Goal: Task Accomplishment & Management: Use online tool/utility

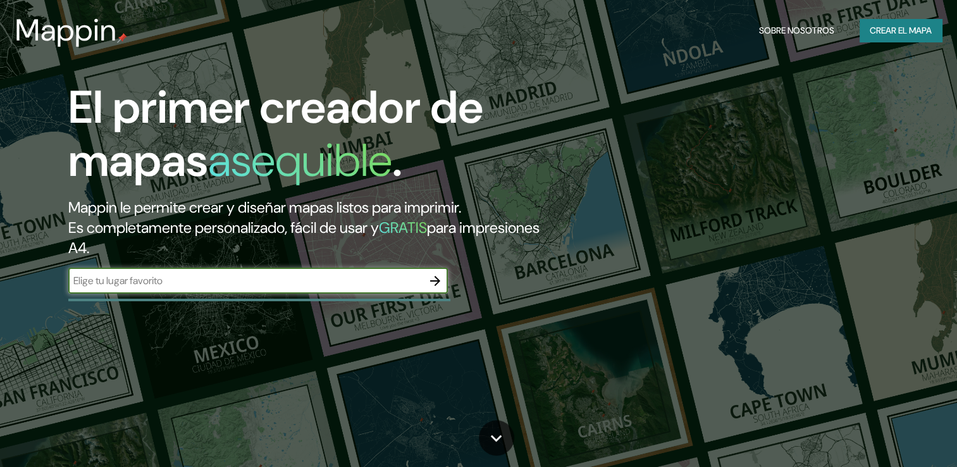
click at [251, 278] on input "text" at bounding box center [245, 280] width 354 height 15
type input "Los heroes tyzayuca"
click at [432, 279] on icon "button" at bounding box center [435, 280] width 15 height 15
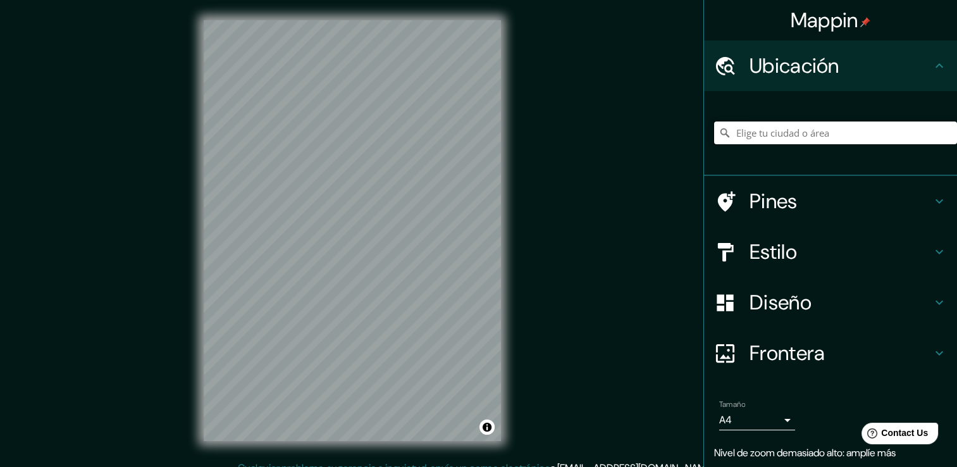
click at [771, 135] on input "Elige tu ciudad o área" at bounding box center [835, 132] width 243 height 23
click at [792, 120] on div at bounding box center [835, 132] width 243 height 63
click at [787, 137] on input "Elige tu ciudad o área" at bounding box center [835, 132] width 243 height 23
paste input "19.861296, -98.992303"
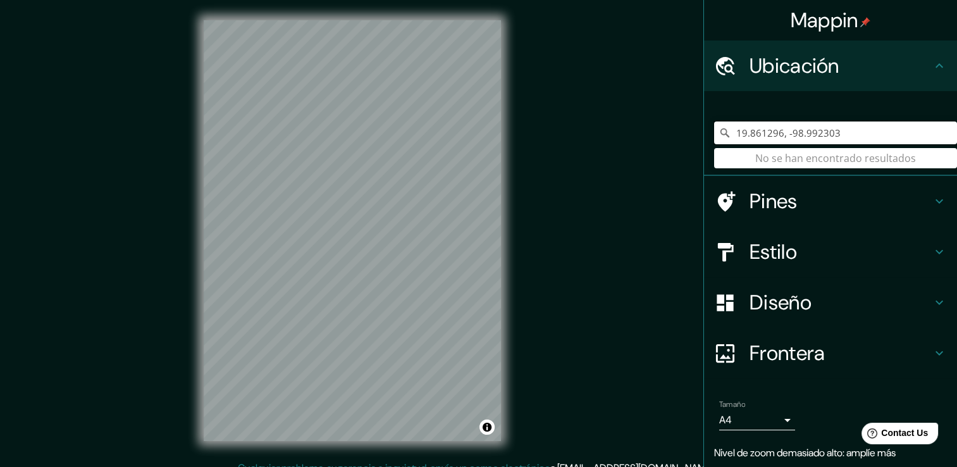
type input "19.861296, -98.992303"
drag, startPoint x: 837, startPoint y: 139, endPoint x: 744, endPoint y: 133, distance: 93.2
click at [704, 138] on div "19.861296, -98.992303 No se han encontrado resultados" at bounding box center [830, 133] width 253 height 85
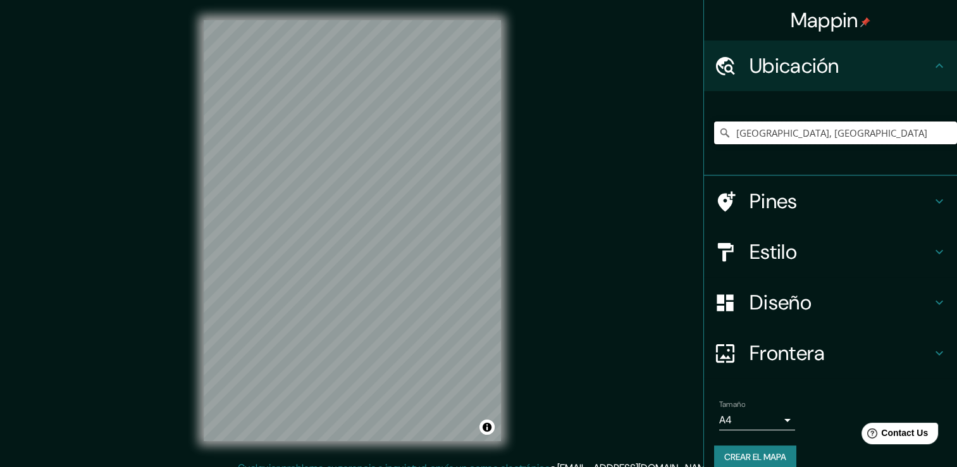
drag, startPoint x: 718, startPoint y: 140, endPoint x: 669, endPoint y: 140, distance: 48.7
click at [668, 140] on div "Mappin Ubicación Hidalgo, [GEOGRAPHIC_DATA] Pines Estilo Diseño Frontera Elige …" at bounding box center [478, 240] width 957 height 481
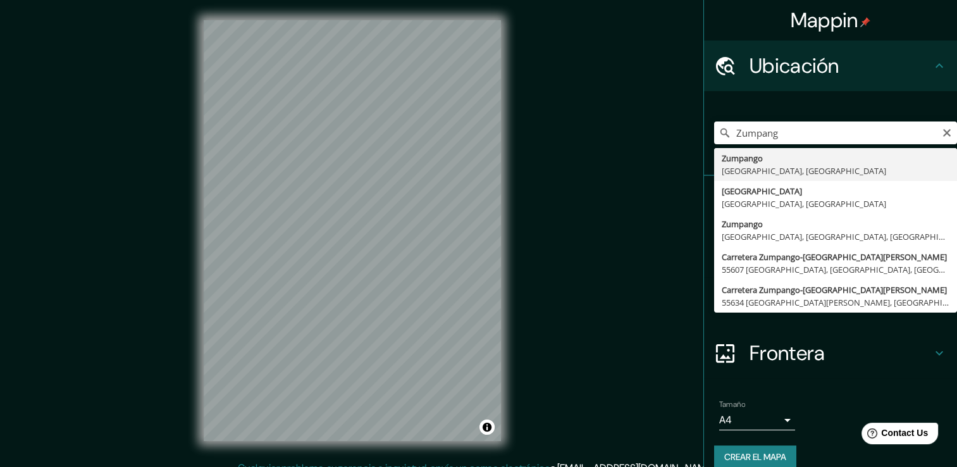
type input "Zumpango, [GEOGRAPHIC_DATA], [GEOGRAPHIC_DATA]"
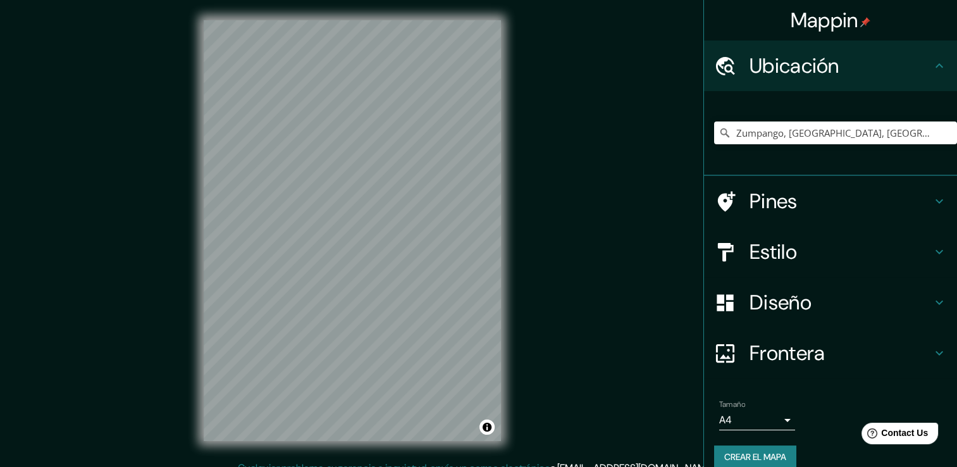
click at [799, 203] on h4 "Pines" at bounding box center [841, 201] width 182 height 25
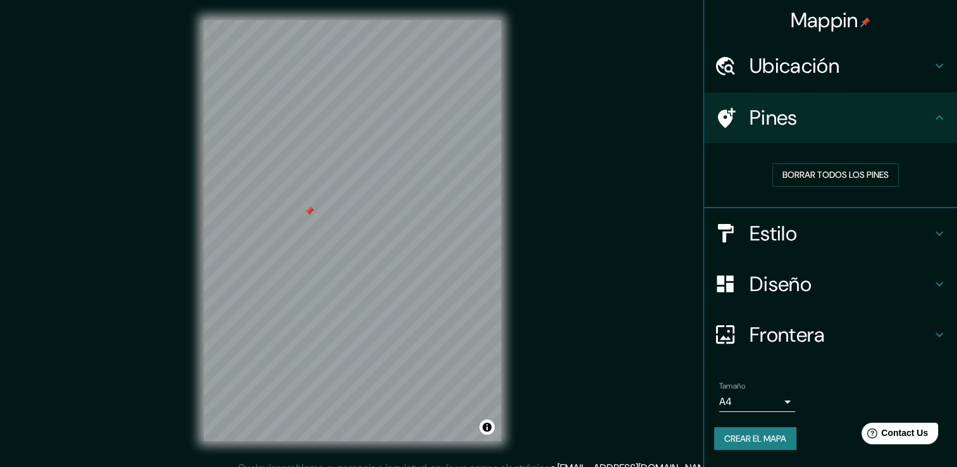
click at [827, 323] on h4 "Frontera" at bounding box center [841, 334] width 182 height 25
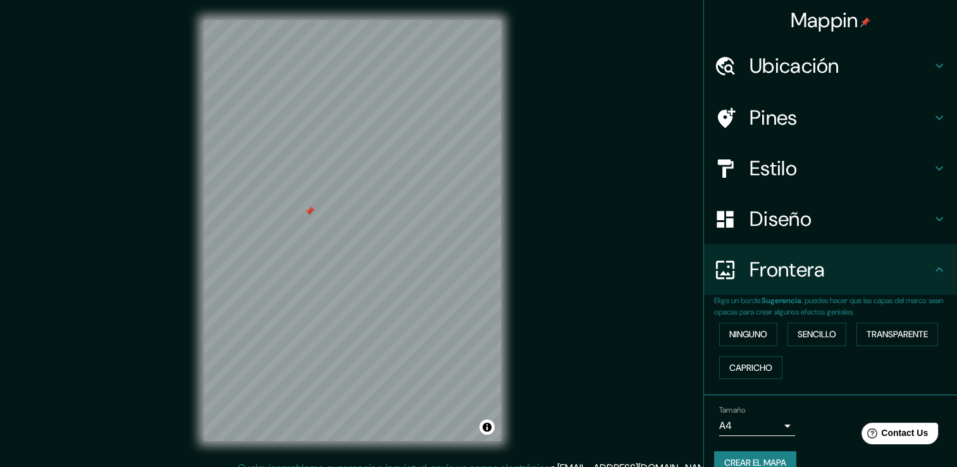
click at [807, 278] on h4 "Frontera" at bounding box center [841, 269] width 182 height 25
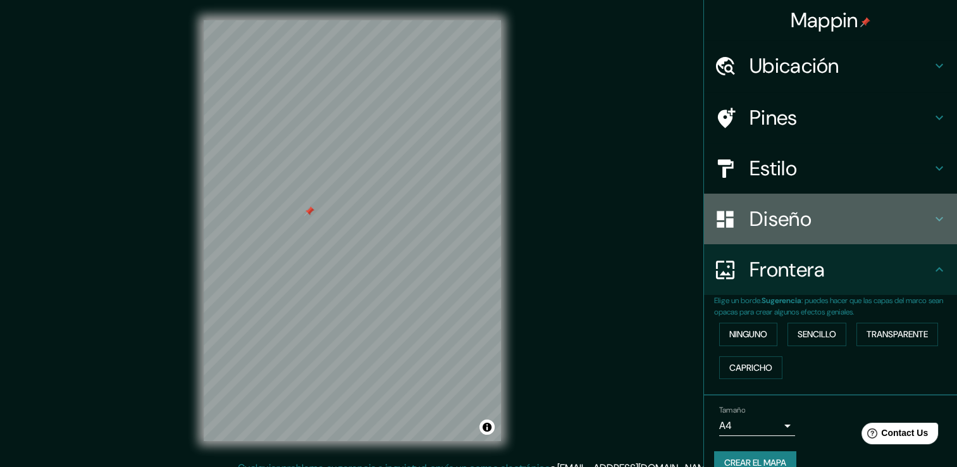
click at [815, 218] on h4 "Diseño" at bounding box center [841, 218] width 182 height 25
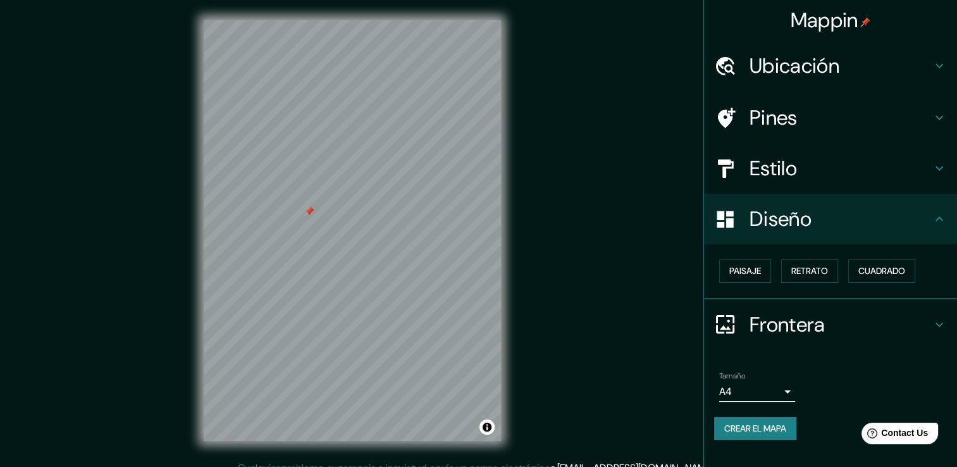
click at [815, 218] on h4 "Diseño" at bounding box center [841, 218] width 182 height 25
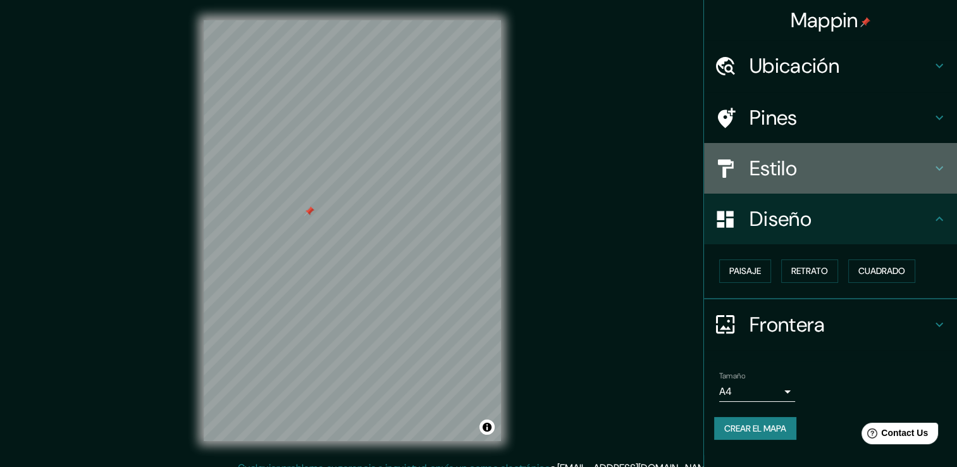
click at [811, 173] on h4 "Estilo" at bounding box center [841, 168] width 182 height 25
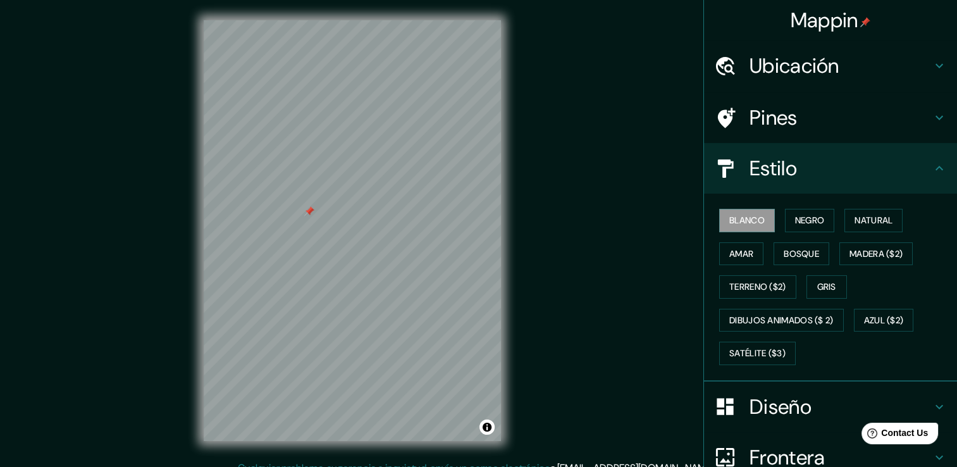
click at [811, 173] on h4 "Estilo" at bounding box center [841, 168] width 182 height 25
click at [837, 68] on h4 "Ubicación" at bounding box center [841, 65] width 182 height 25
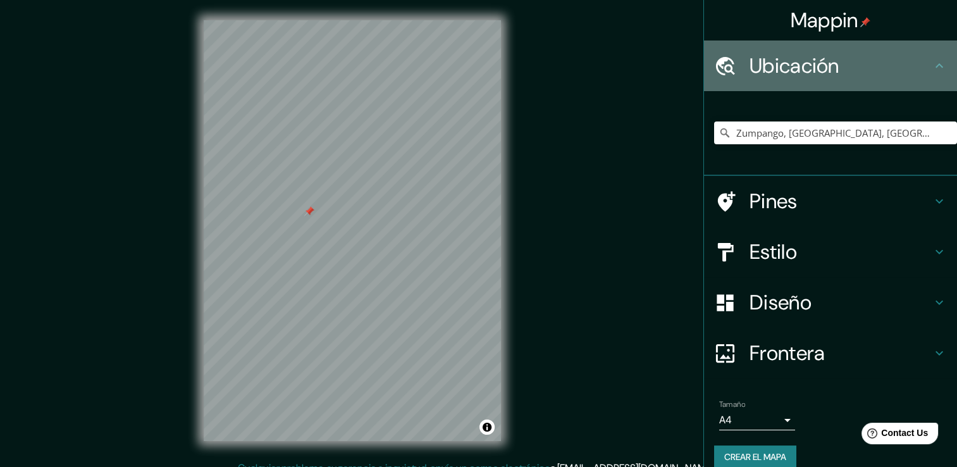
click at [837, 68] on h4 "Ubicación" at bounding box center [841, 65] width 182 height 25
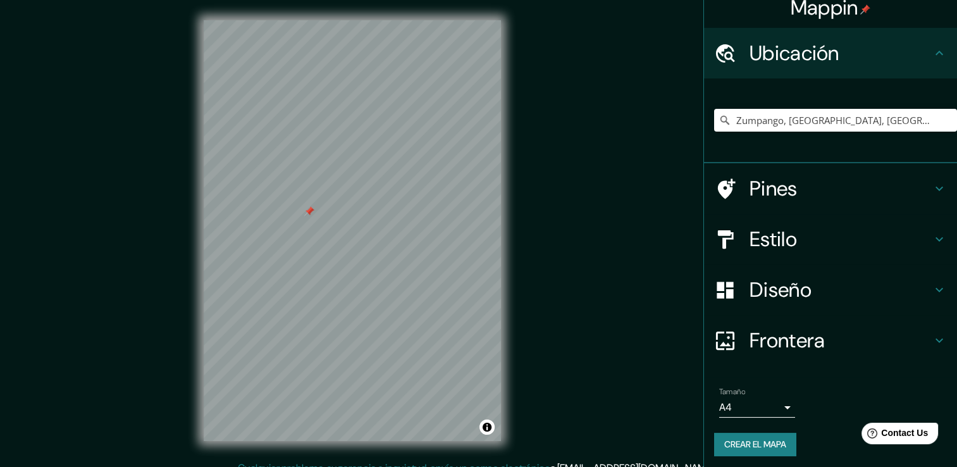
scroll to position [16, 0]
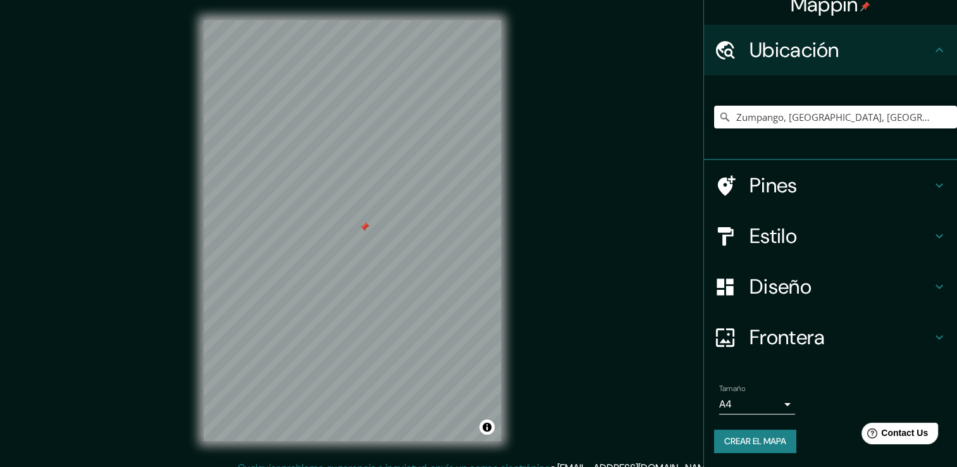
click at [771, 438] on font "Crear el mapa" at bounding box center [756, 441] width 62 height 16
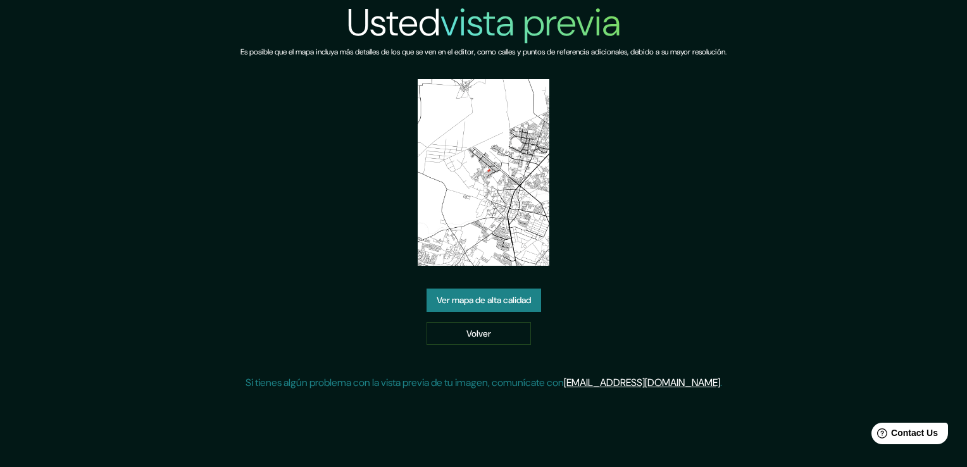
click at [513, 297] on link "Ver mapa de alta calidad" at bounding box center [484, 300] width 115 height 23
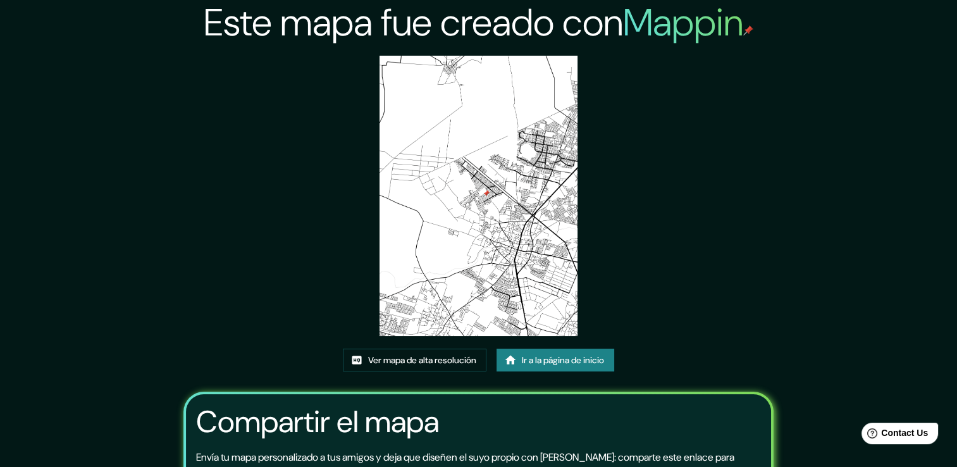
drag, startPoint x: 533, startPoint y: 234, endPoint x: 646, endPoint y: 140, distance: 147.0
click at [646, 140] on div "Este mapa fue creado con Mappin Ver mapa de alta resolución Ir a la página de i…" at bounding box center [479, 298] width 628 height 597
